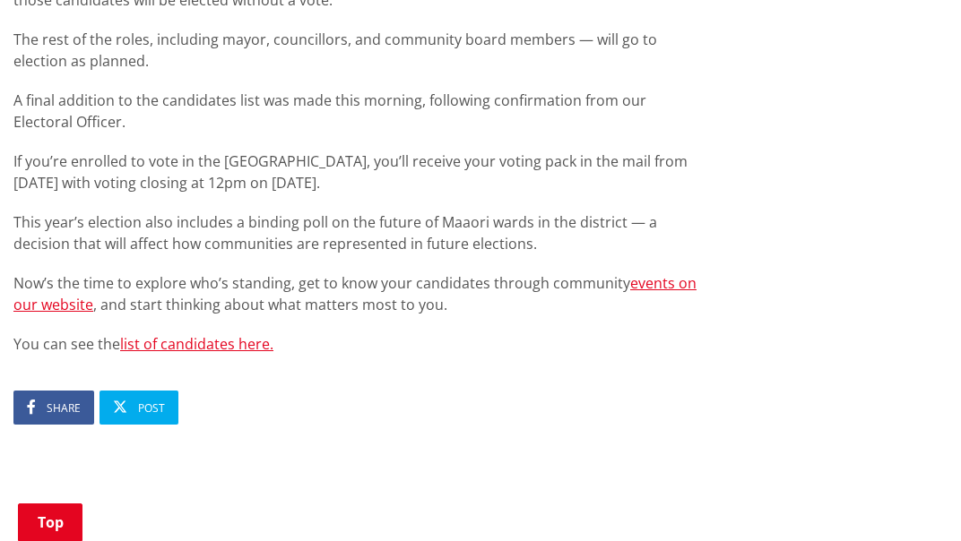
scroll to position [1180, 0]
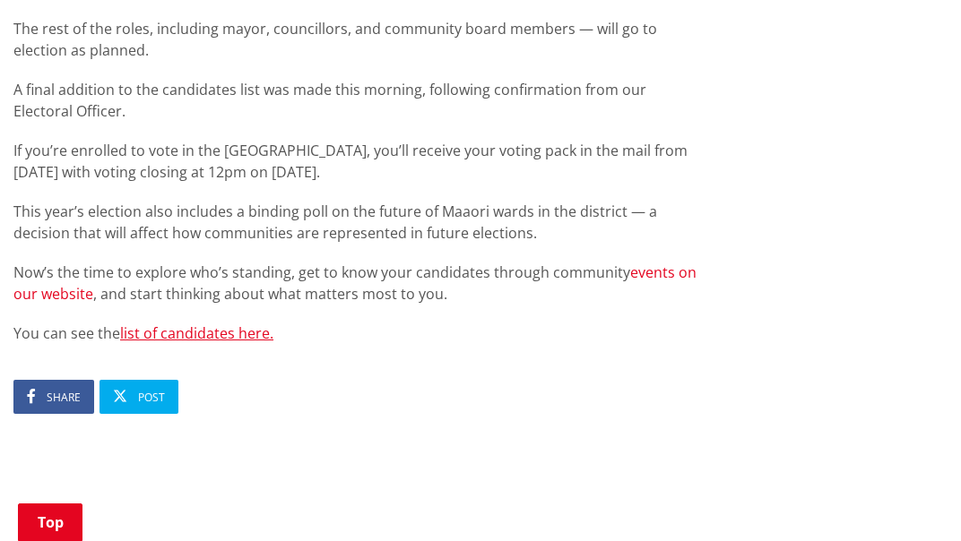
click at [661, 263] on link "events on our website" at bounding box center [354, 283] width 683 height 41
click at [659, 263] on link "events on our website" at bounding box center [354, 283] width 683 height 41
click at [669, 263] on link "events on our website" at bounding box center [354, 283] width 683 height 41
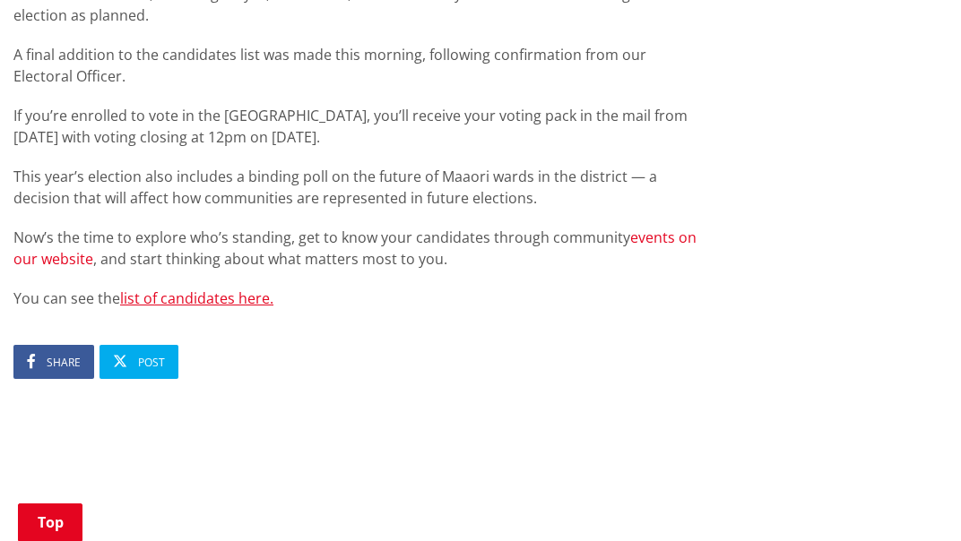
scroll to position [1217, 0]
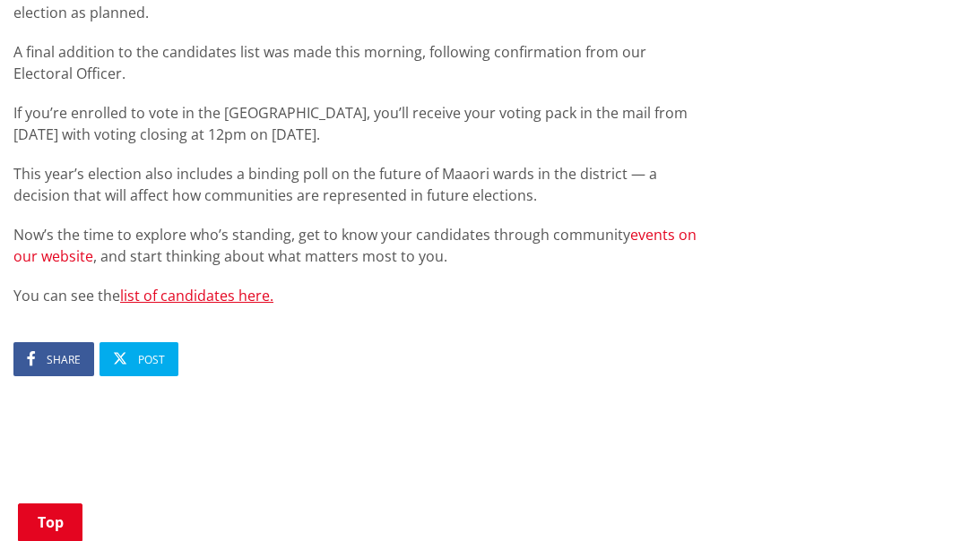
click at [662, 225] on link "events on our website" at bounding box center [354, 245] width 683 height 41
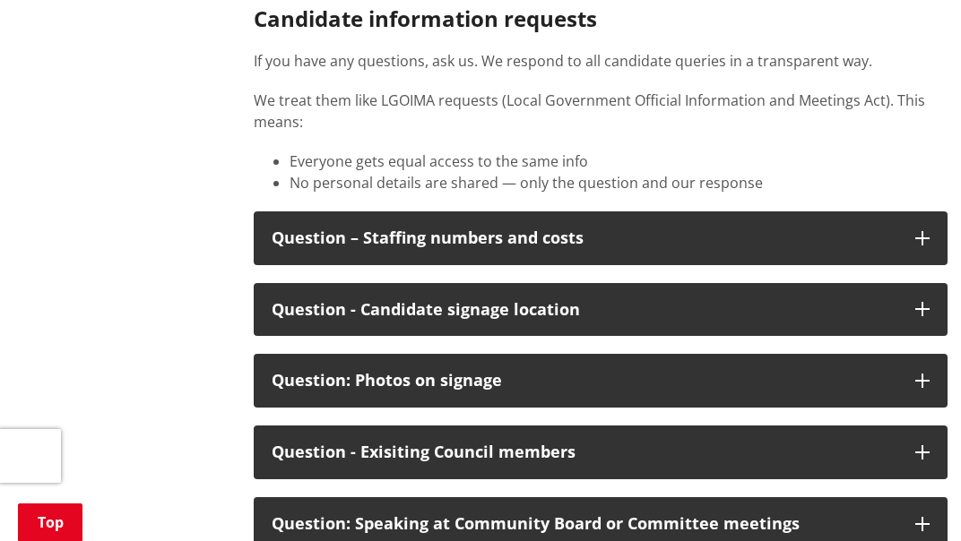
scroll to position [2747, 0]
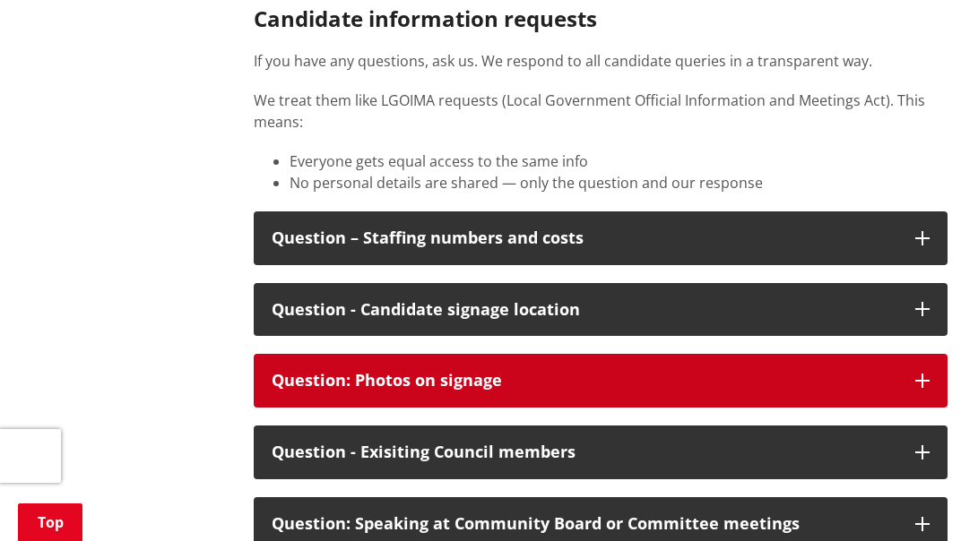
click at [791, 354] on button "Question: Photos on signage" at bounding box center [601, 381] width 694 height 54
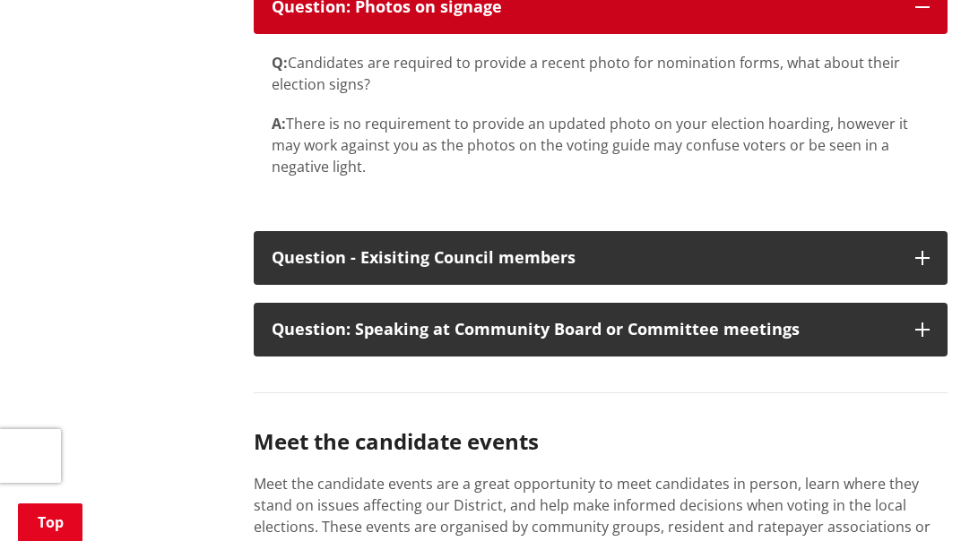
scroll to position [3127, 0]
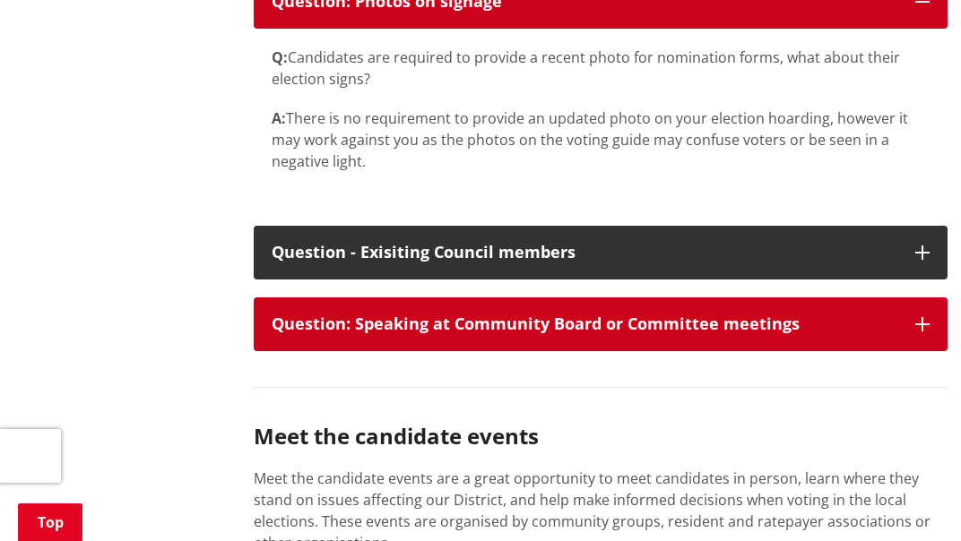
click at [865, 316] on div "Question: Speaking at Community Board or Committee meetings" at bounding box center [585, 325] width 626 height 18
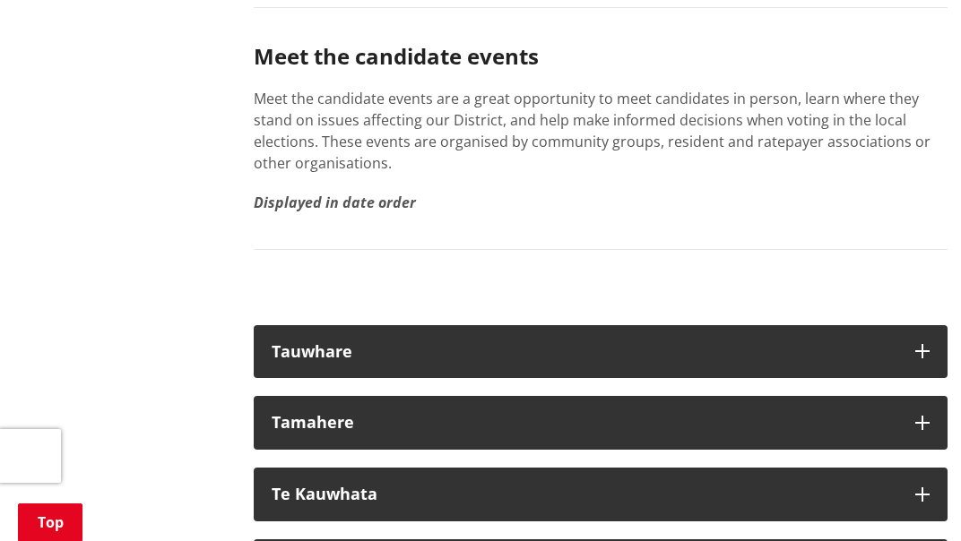
scroll to position [3687, 0]
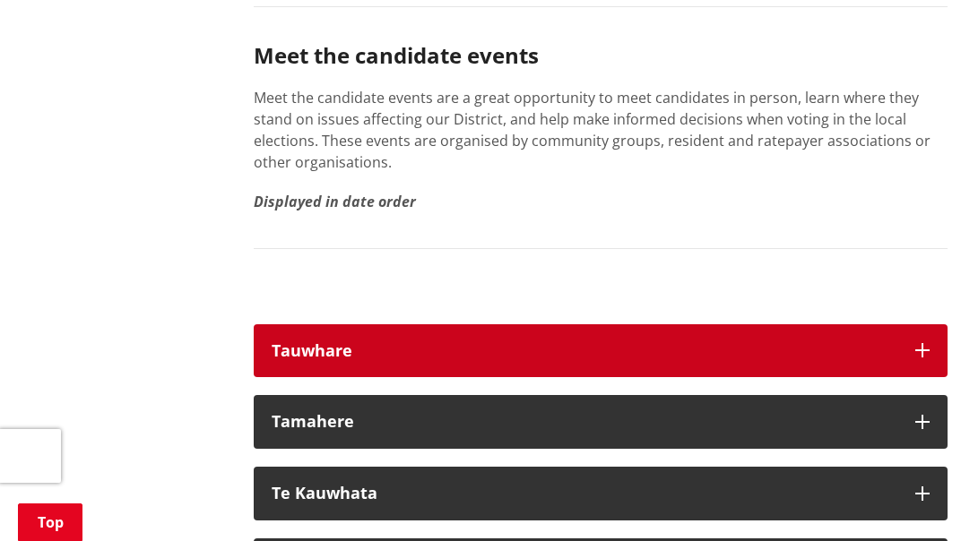
click at [831, 324] on button "Tauwhare" at bounding box center [601, 351] width 694 height 54
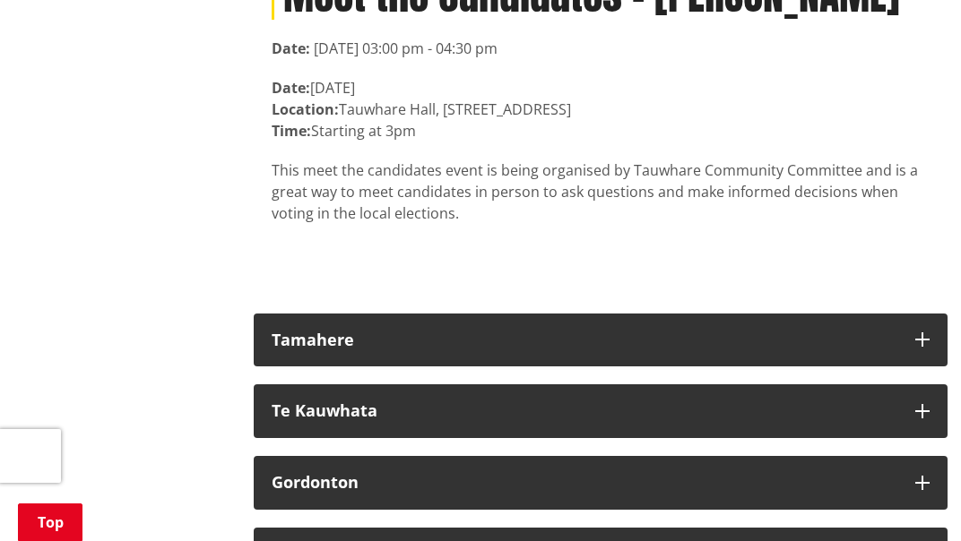
scroll to position [4126, 0]
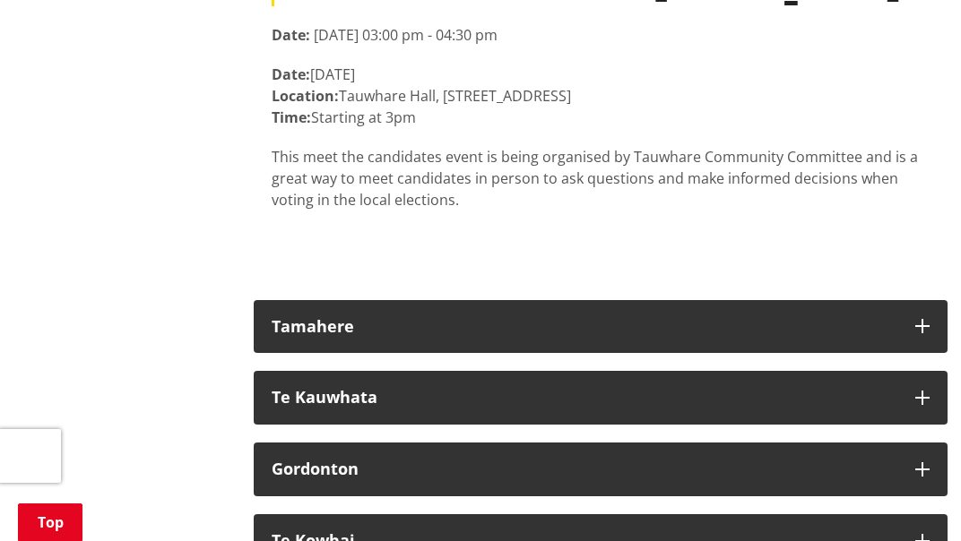
click at [882, 300] on button "Tamahere" at bounding box center [601, 327] width 694 height 54
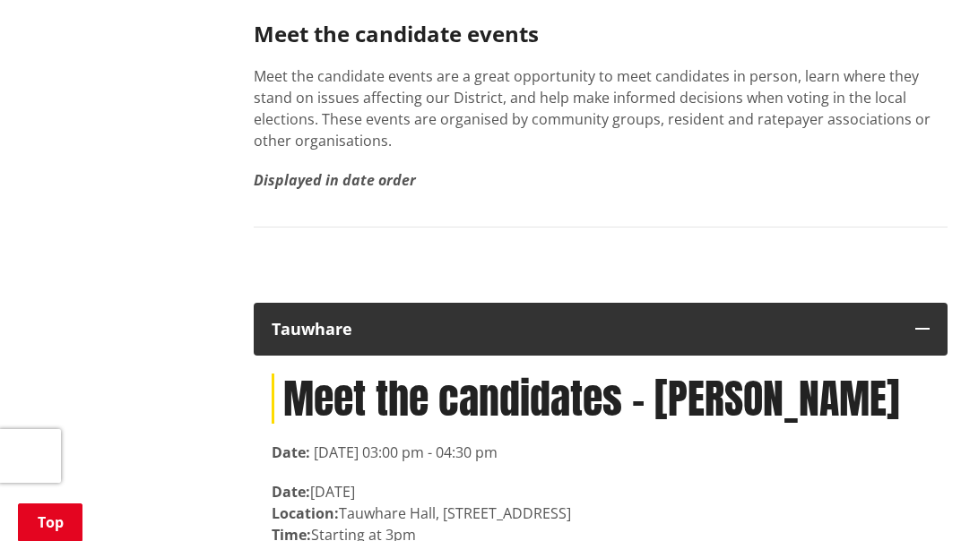
scroll to position [3707, 0]
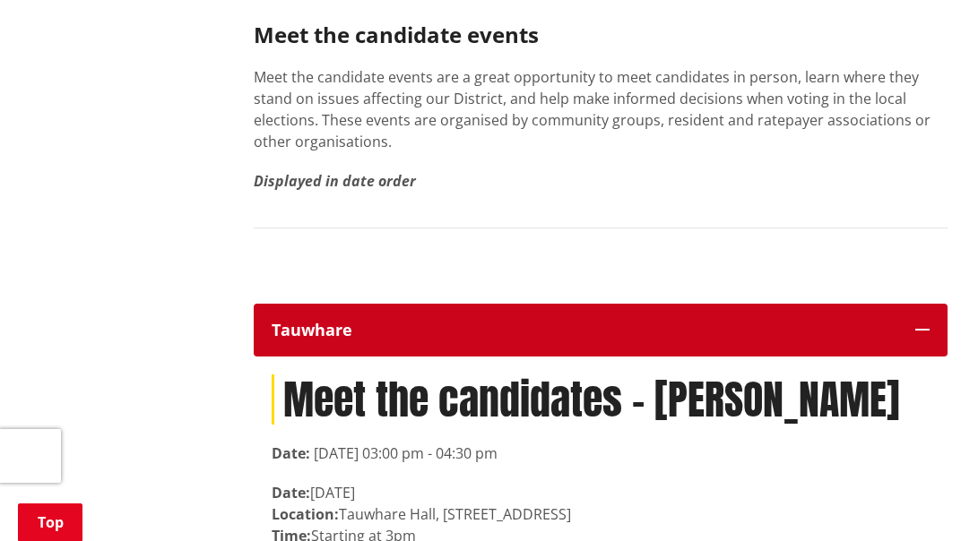
click at [924, 323] on icon "button" at bounding box center [922, 330] width 14 height 14
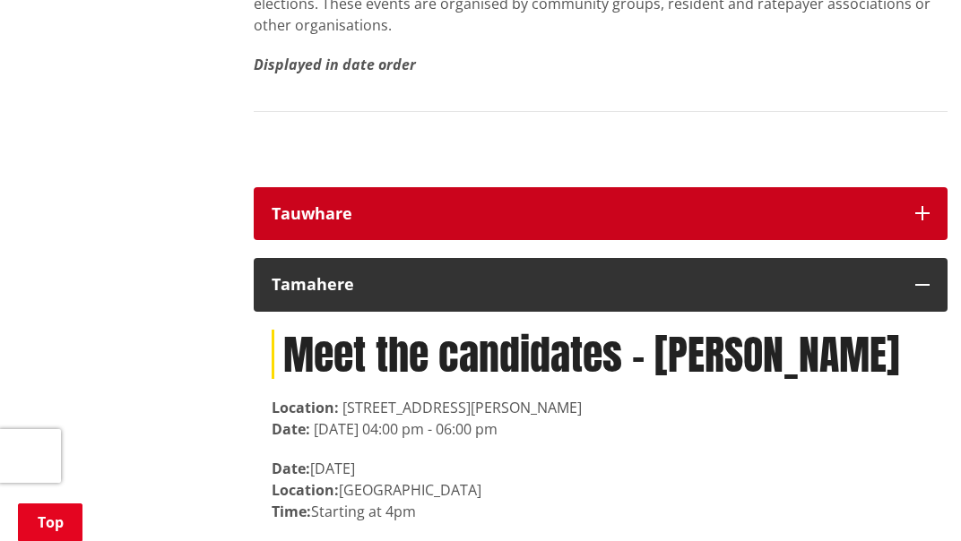
scroll to position [3828, 0]
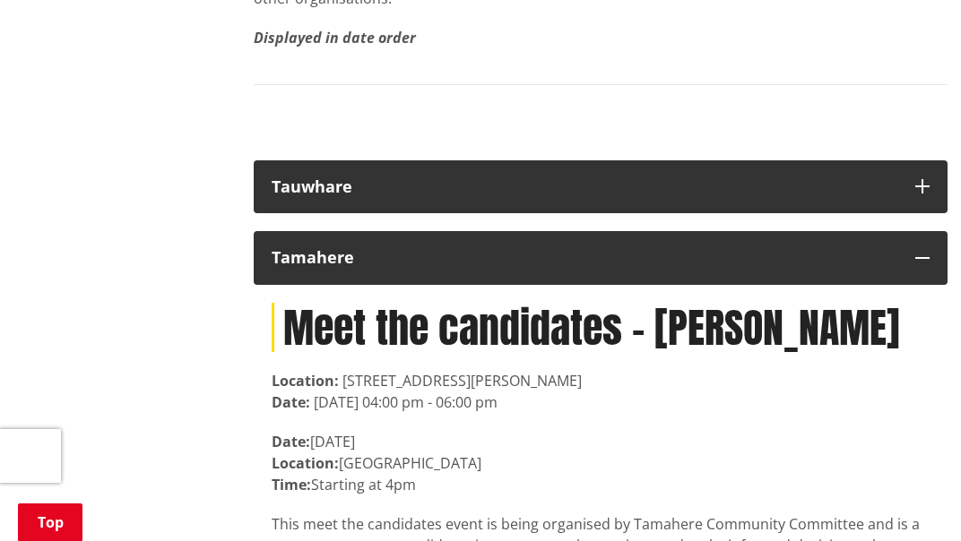
scroll to position [3865, 0]
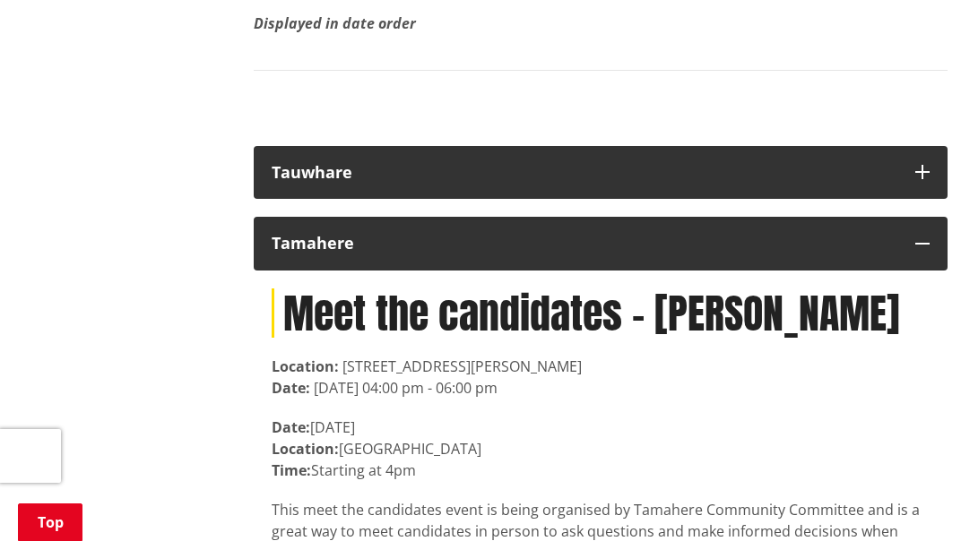
click at [923, 217] on button "Tamahere" at bounding box center [601, 244] width 694 height 54
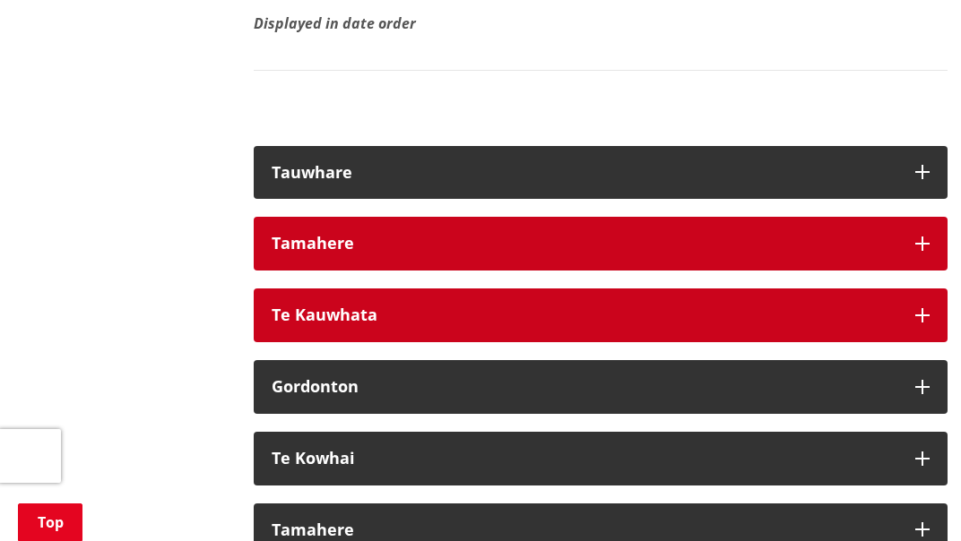
click at [913, 289] on button "Te Kauwhata" at bounding box center [601, 316] width 694 height 54
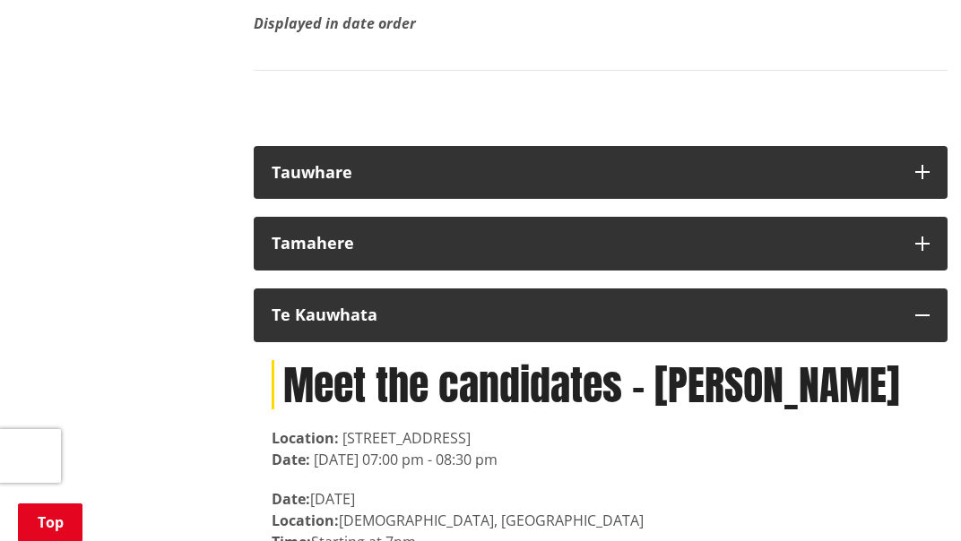
click at [934, 289] on button "Te Kauwhata" at bounding box center [601, 316] width 694 height 54
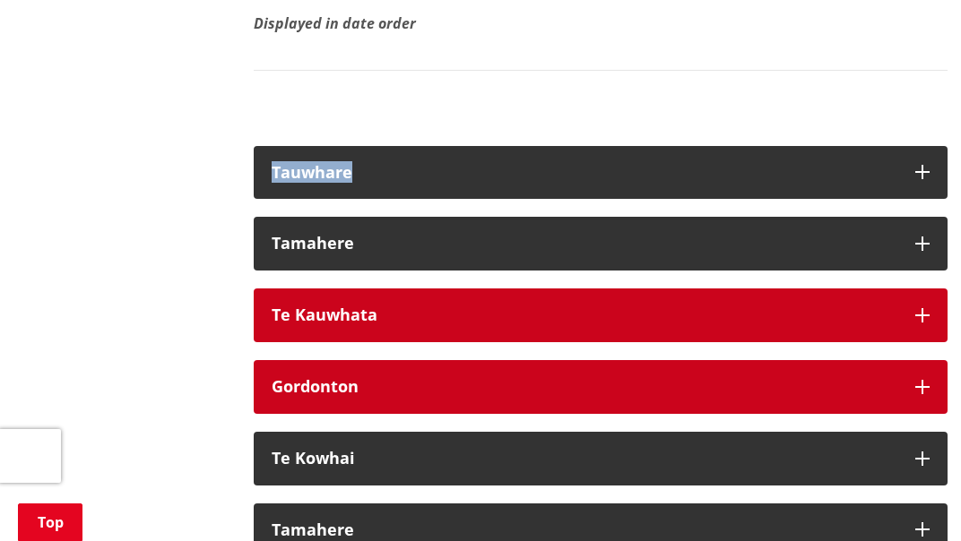
click at [841, 378] on div "Gordonton" at bounding box center [585, 387] width 626 height 18
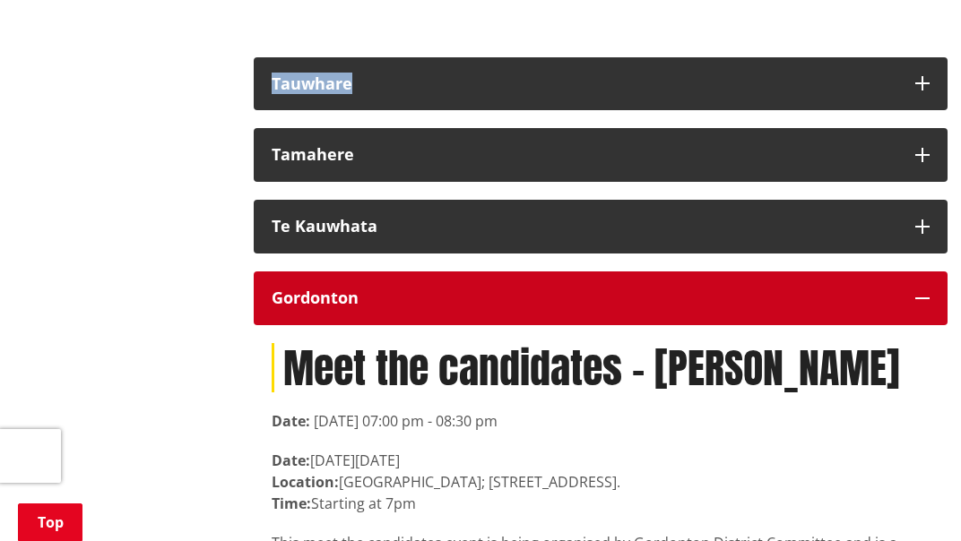
scroll to position [3958, 0]
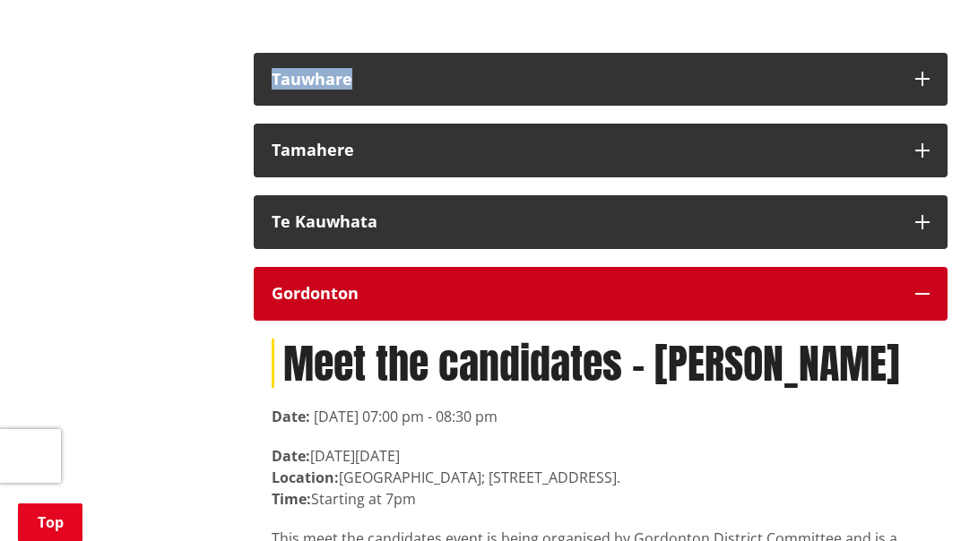
click at [928, 287] on icon "button" at bounding box center [922, 294] width 14 height 14
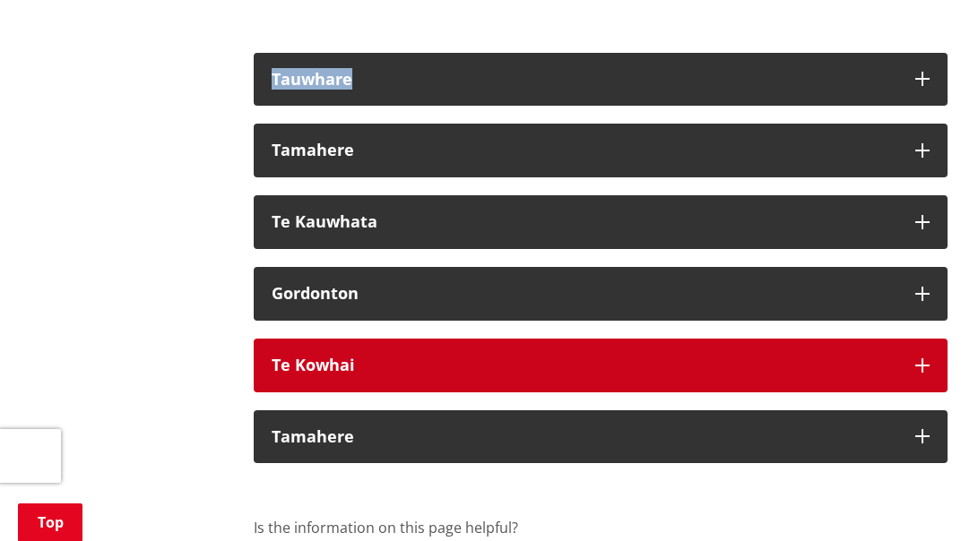
click at [748, 339] on button "Te Kowhai" at bounding box center [601, 366] width 694 height 54
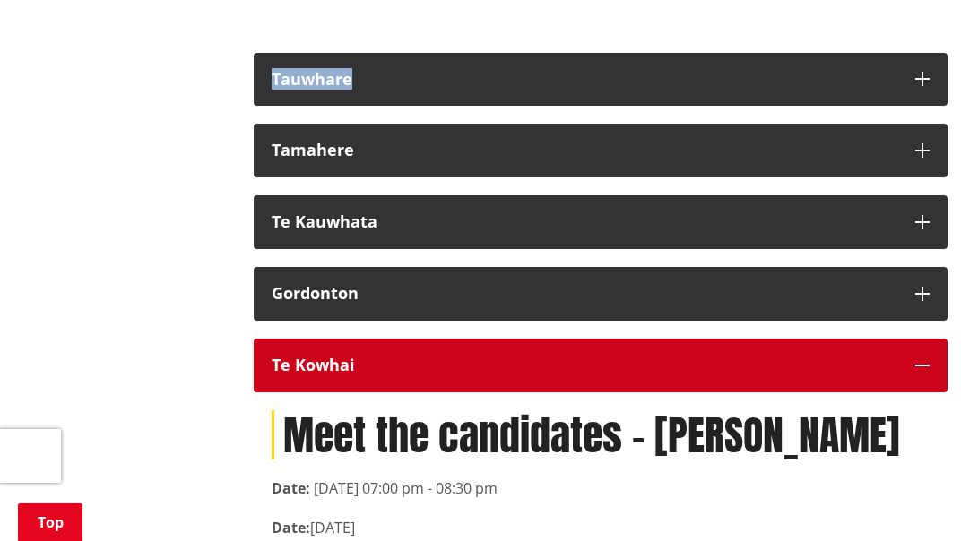
click at [911, 339] on button "Te Kowhai" at bounding box center [601, 366] width 694 height 54
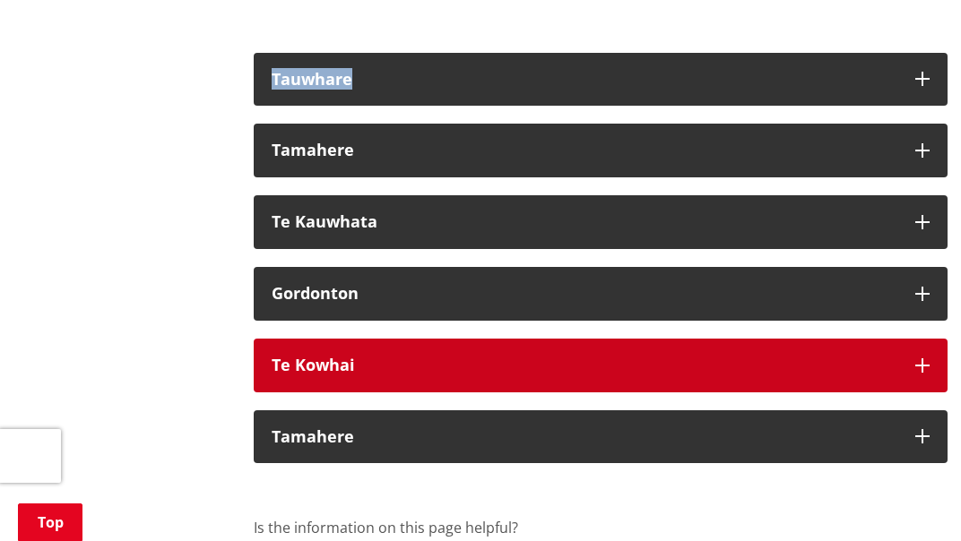
click at [842, 411] on button "Tamahere" at bounding box center [601, 438] width 694 height 54
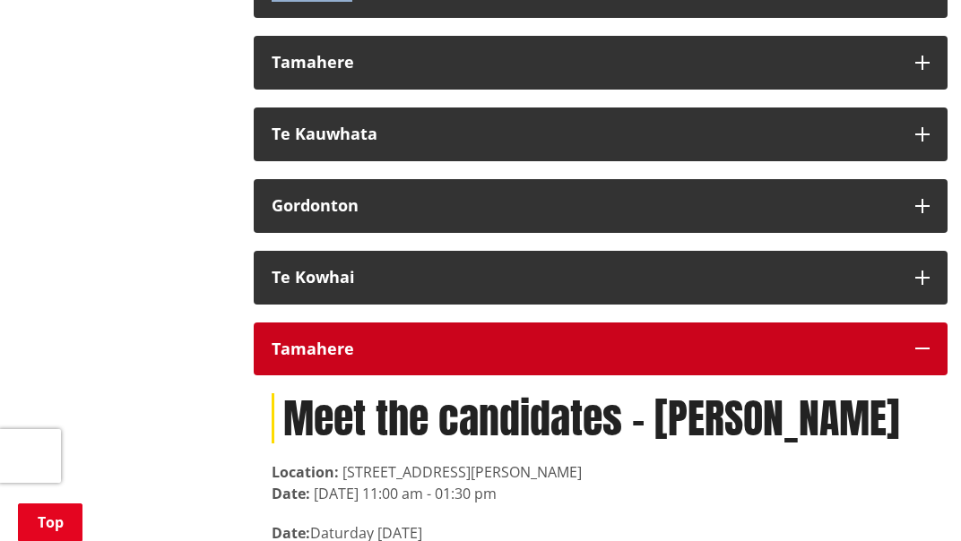
scroll to position [4052, 0]
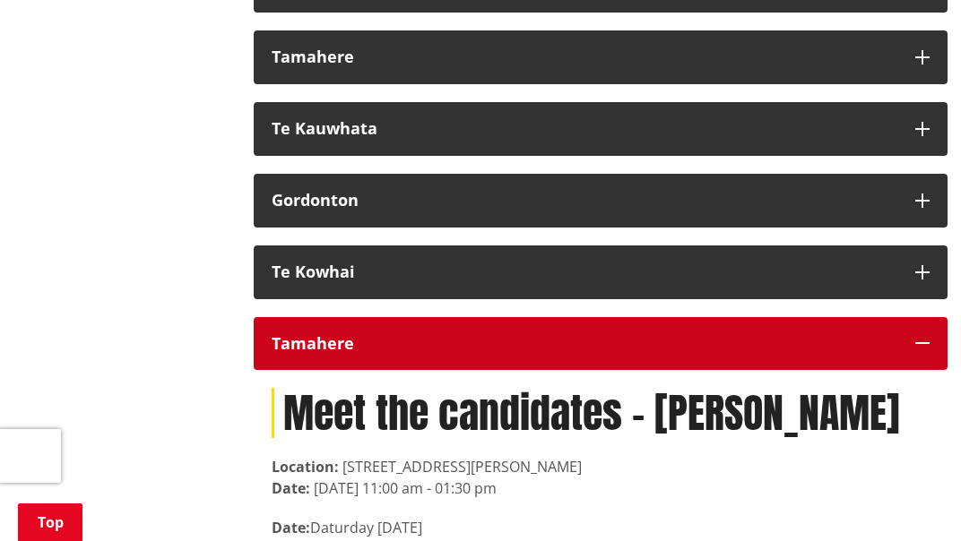
click at [930, 317] on button "Tamahere" at bounding box center [601, 344] width 694 height 54
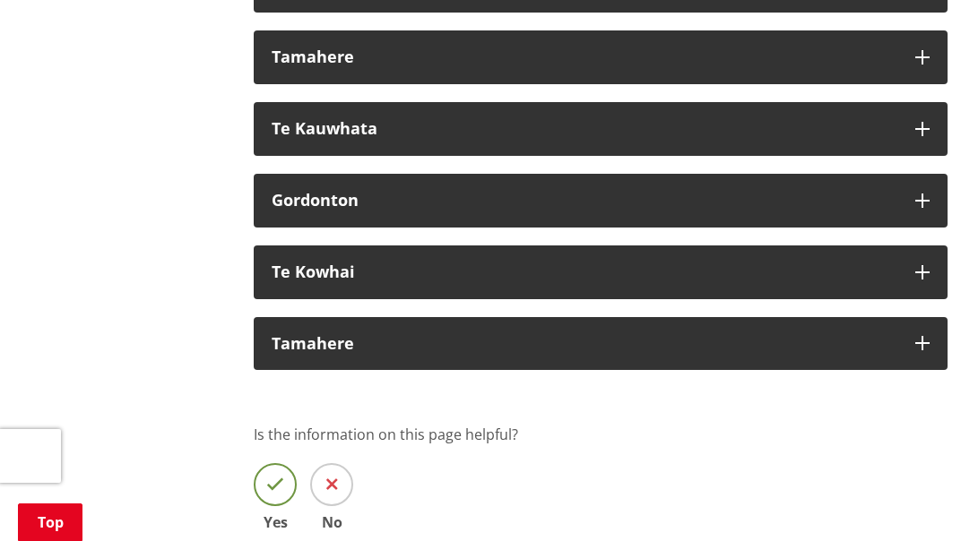
click at [281, 463] on span at bounding box center [275, 484] width 43 height 43
click at [0, 0] on input "Yes" at bounding box center [0, 0] width 0 height 0
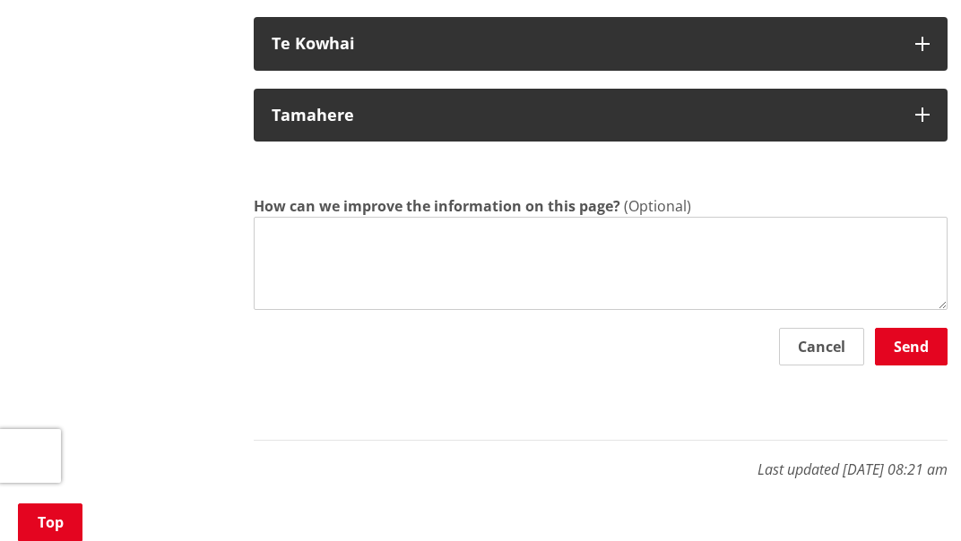
scroll to position [4279, 0]
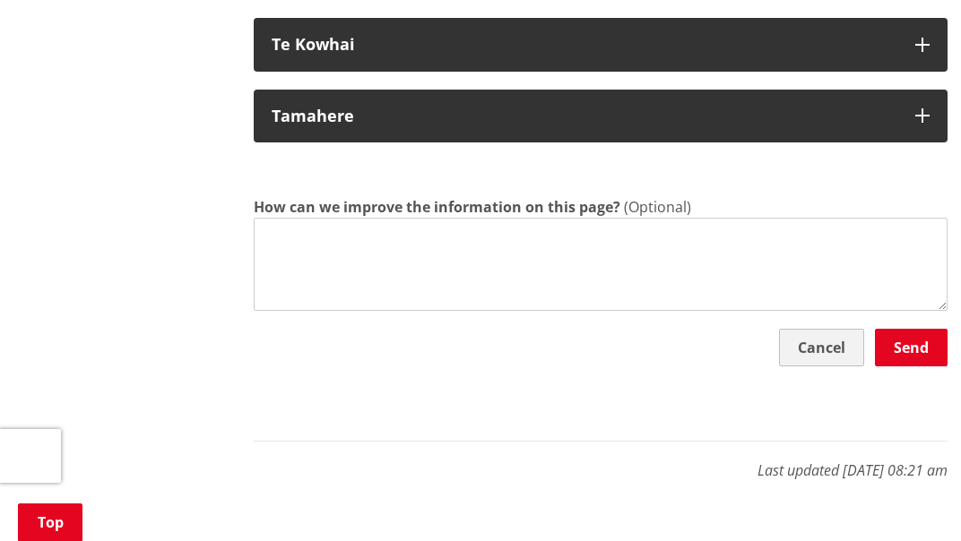
click at [845, 329] on button "Cancel" at bounding box center [821, 348] width 85 height 38
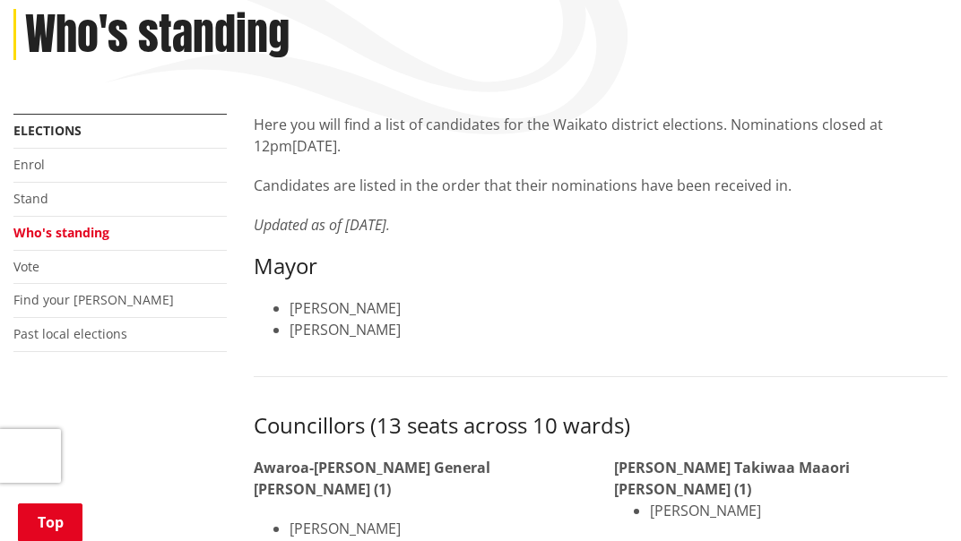
scroll to position [250, 0]
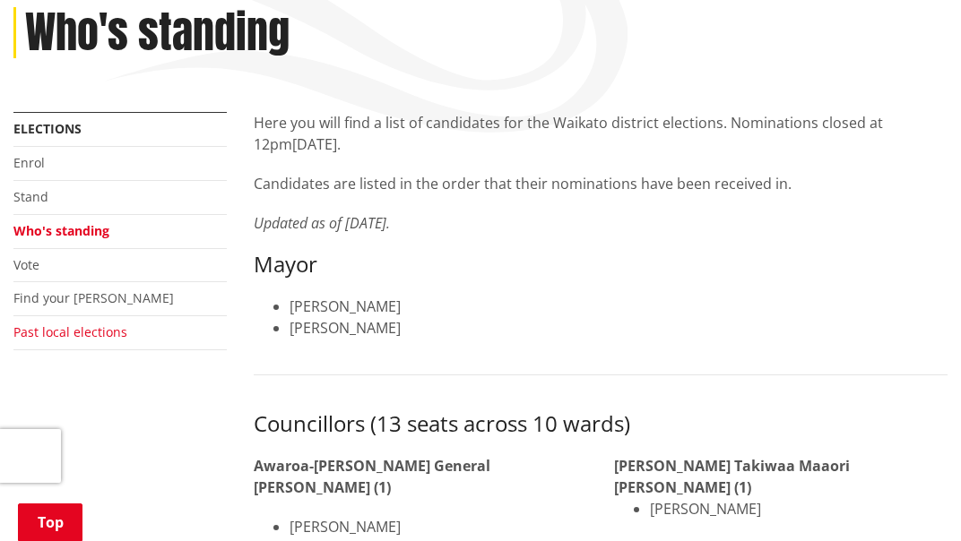
click at [106, 336] on link "Past local elections" at bounding box center [70, 332] width 114 height 17
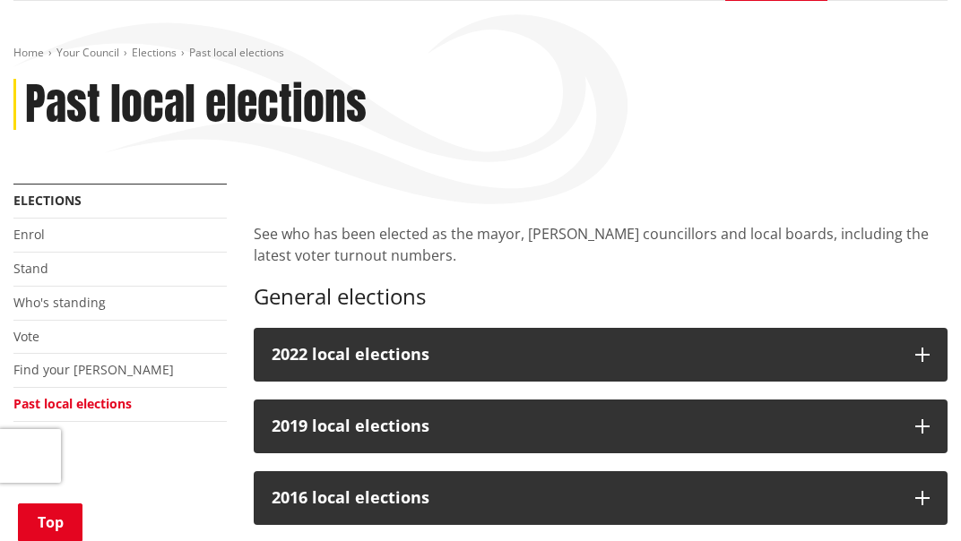
scroll to position [179, 0]
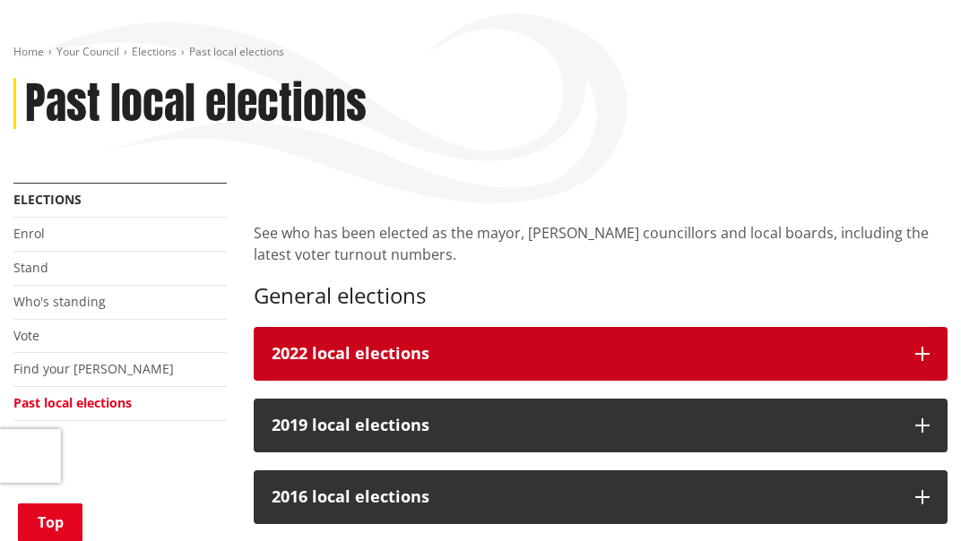
click at [859, 369] on button "2022 local elections" at bounding box center [601, 354] width 694 height 54
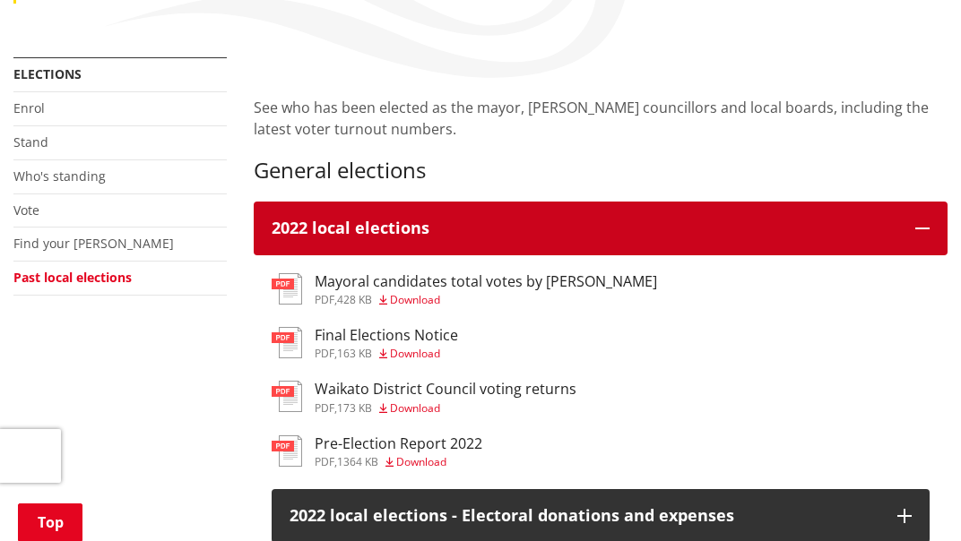
scroll to position [313, 0]
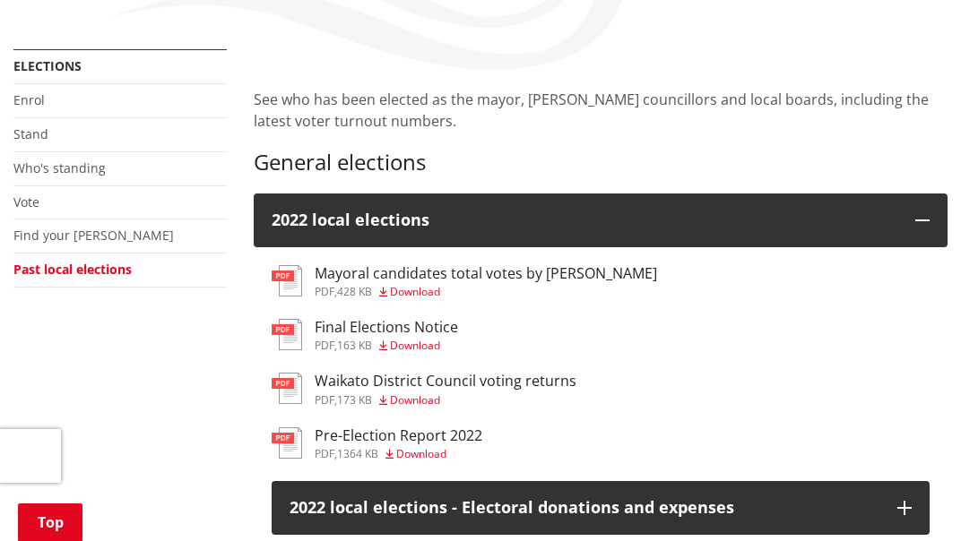
click at [298, 343] on img at bounding box center [287, 334] width 30 height 31
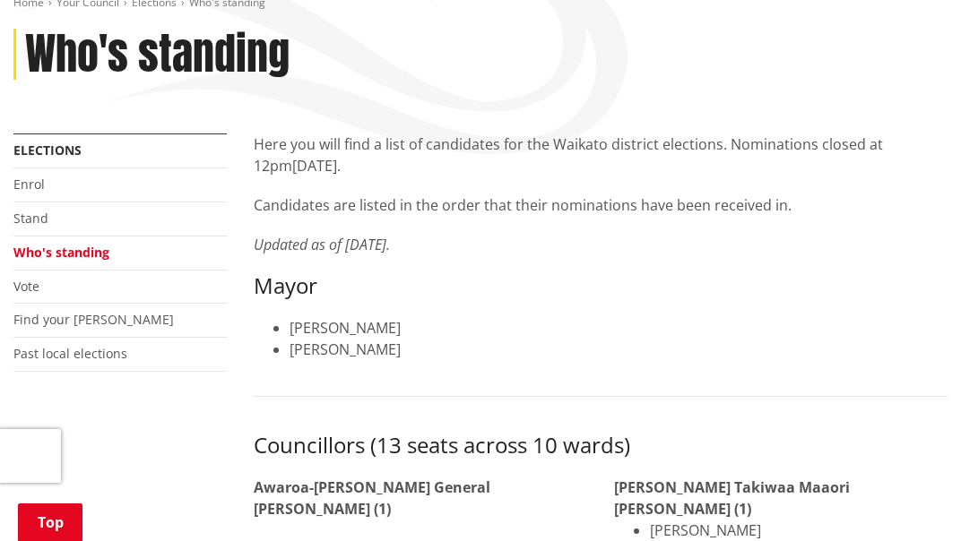
scroll to position [238, 0]
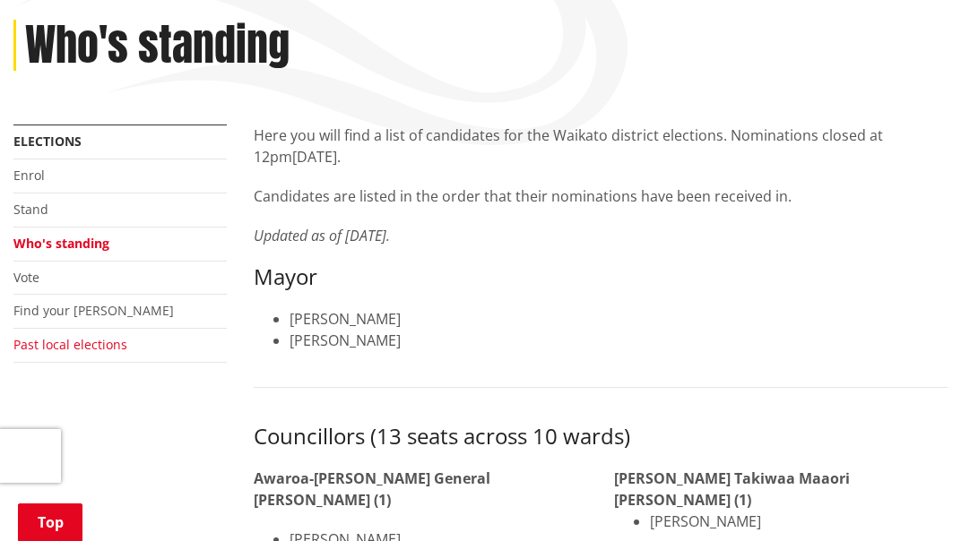
click at [121, 349] on link "Past local elections" at bounding box center [70, 344] width 114 height 17
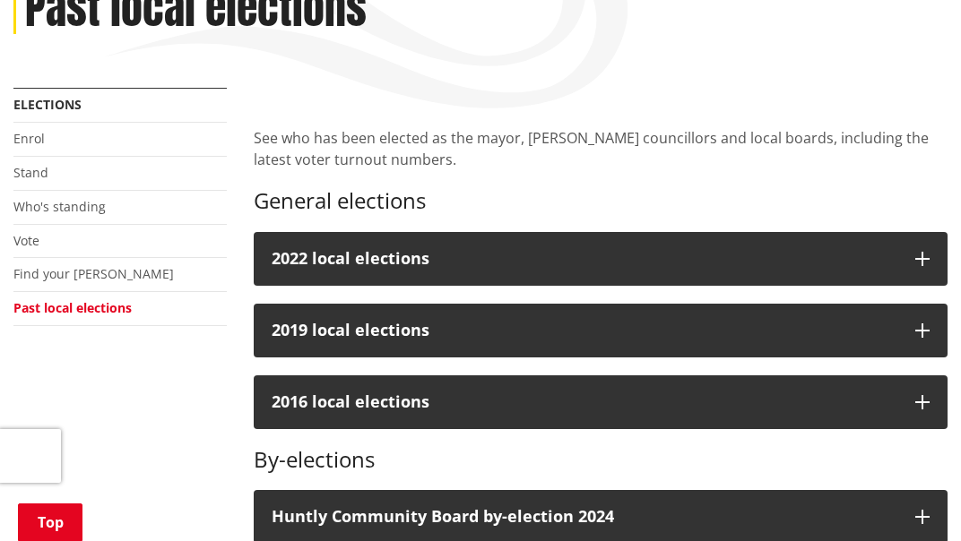
scroll to position [278, 0]
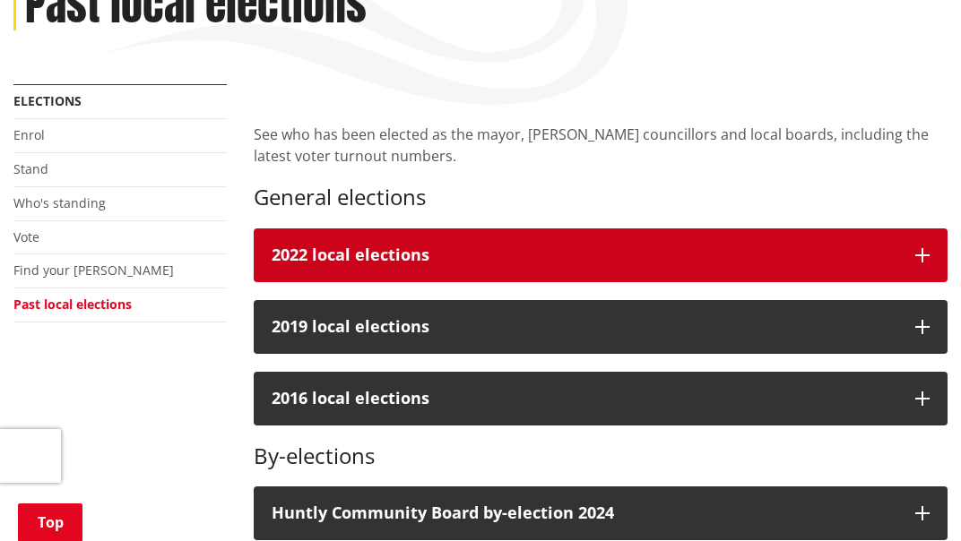
click at [814, 260] on div "2022 local elections" at bounding box center [585, 256] width 626 height 18
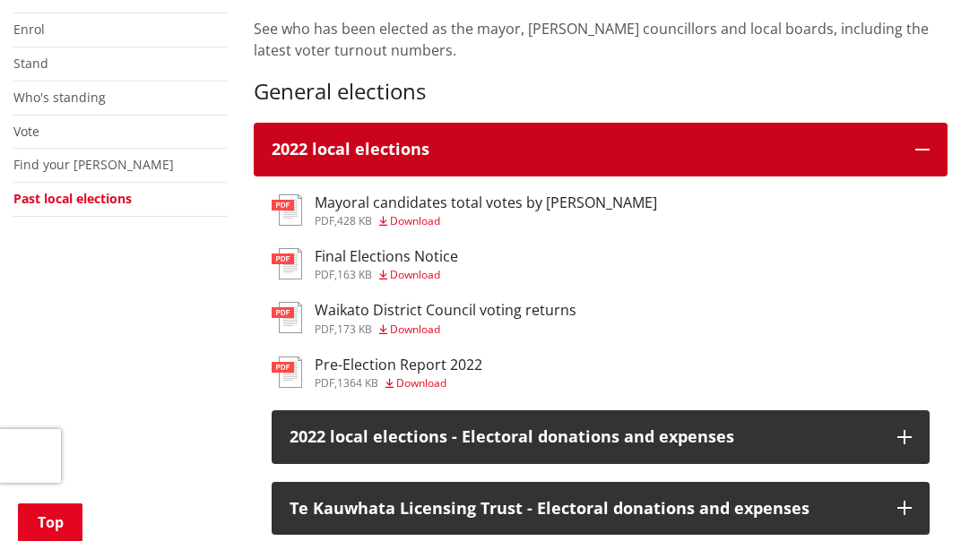
scroll to position [385, 0]
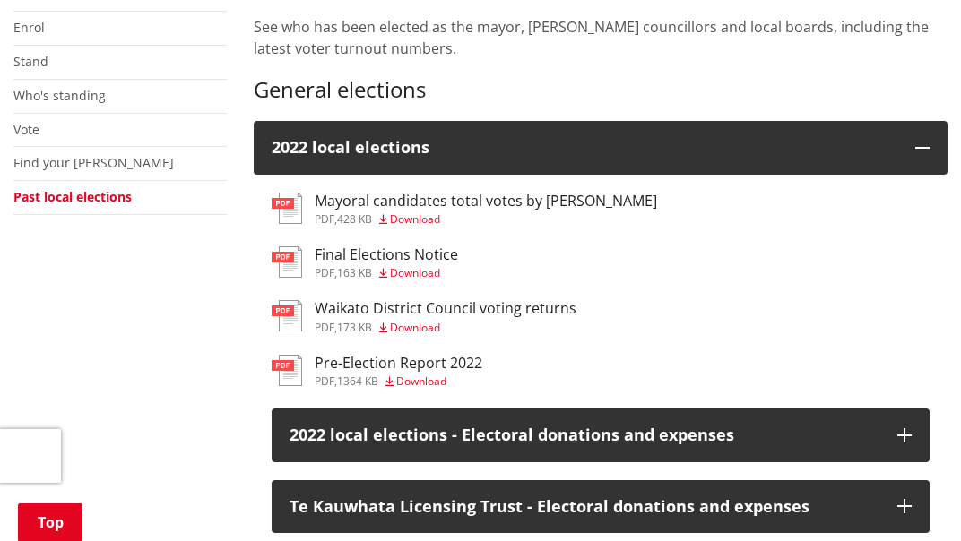
click at [355, 372] on h3 "Pre-Election Report 2022" at bounding box center [399, 363] width 168 height 17
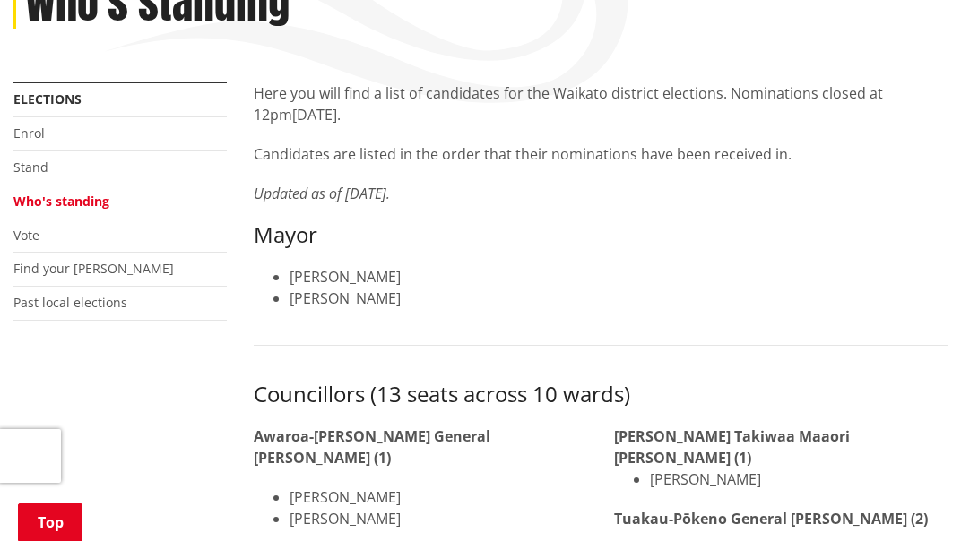
scroll to position [274, 0]
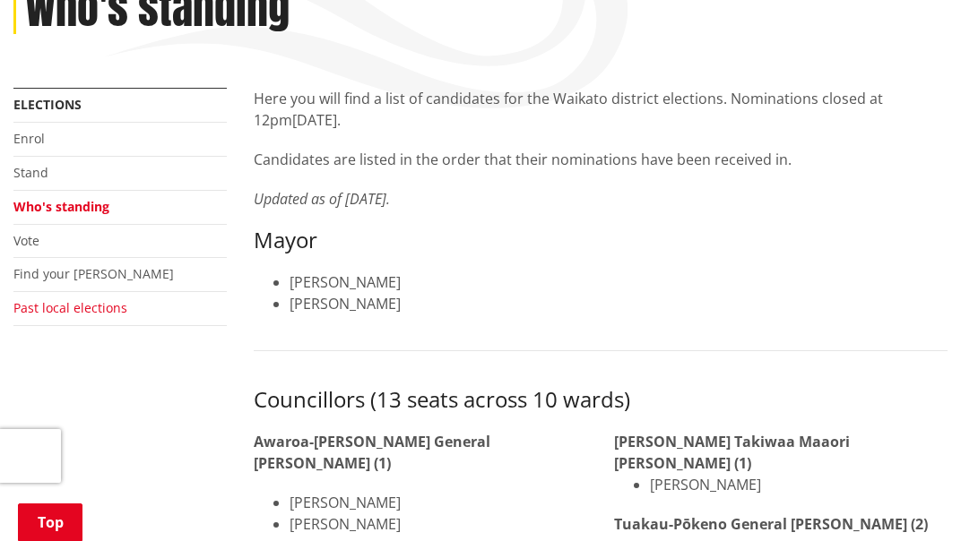
click at [85, 309] on link "Past local elections" at bounding box center [70, 307] width 114 height 17
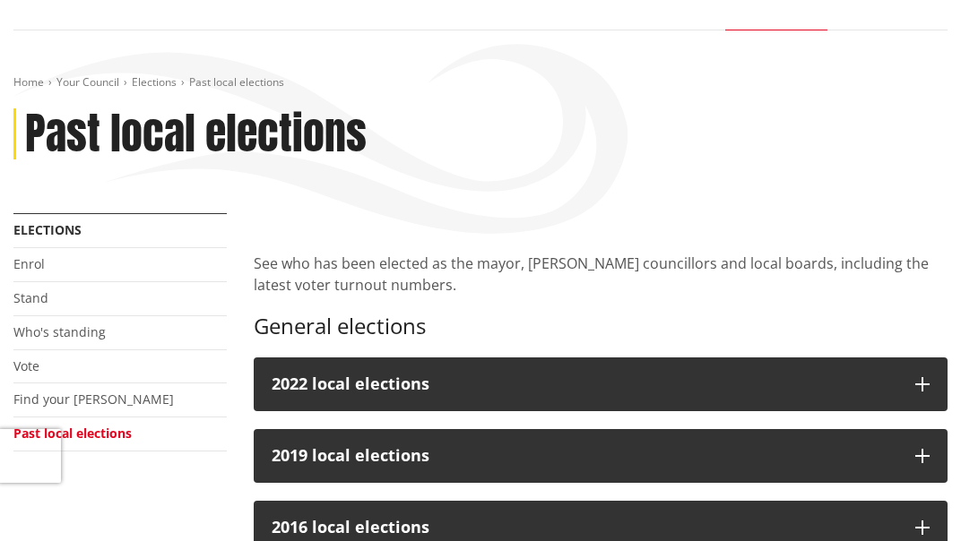
scroll to position [156, 0]
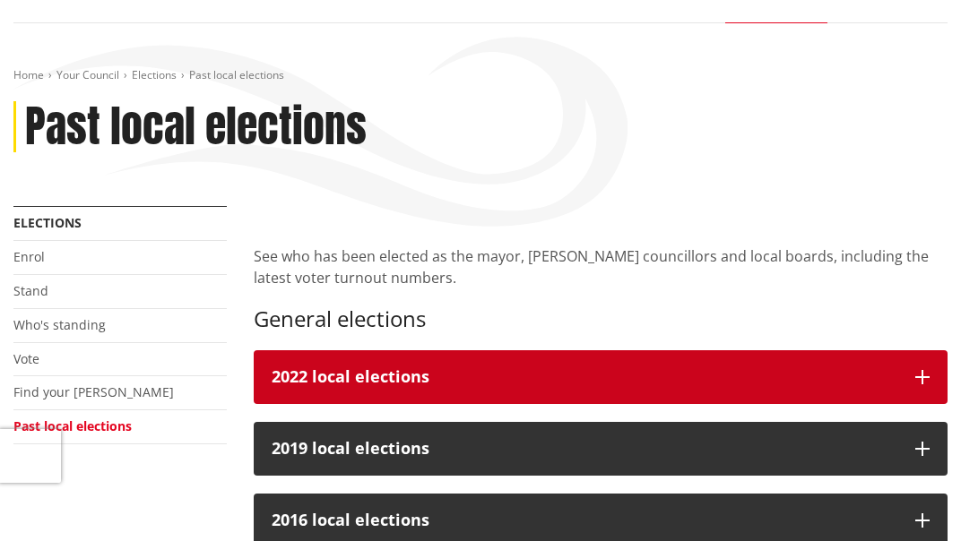
click at [790, 385] on div "2022 local elections" at bounding box center [585, 377] width 626 height 18
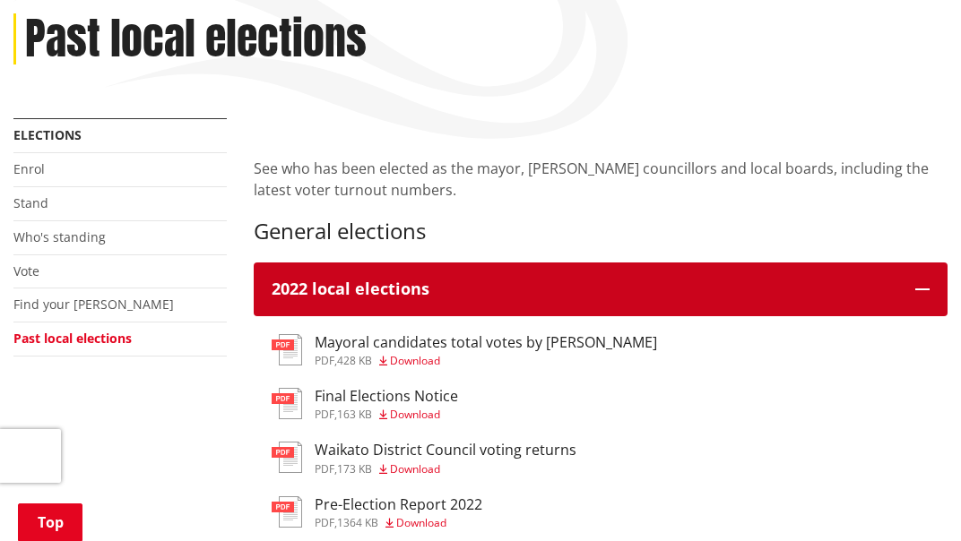
scroll to position [244, 0]
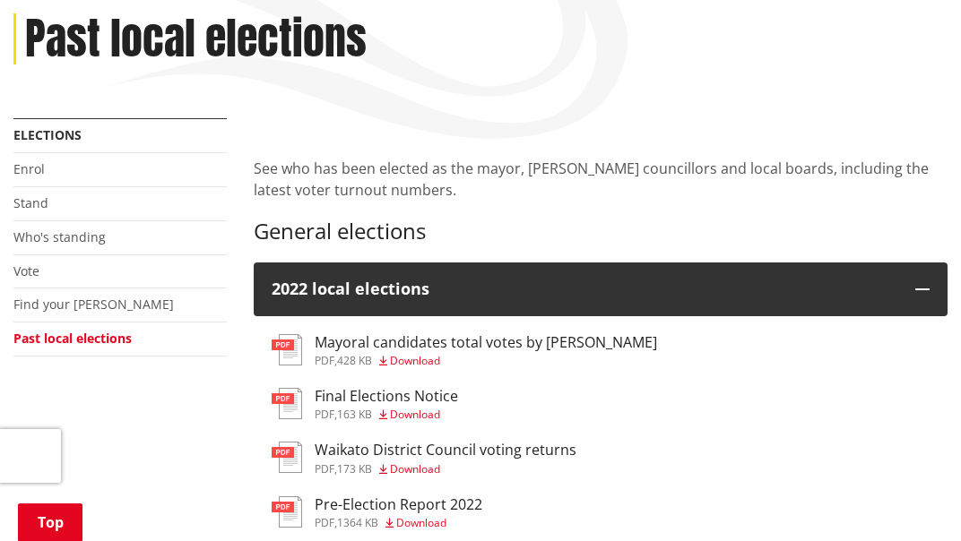
click at [351, 404] on h3 "Final Elections Notice" at bounding box center [386, 396] width 143 height 17
